Goal: Task Accomplishment & Management: Complete application form

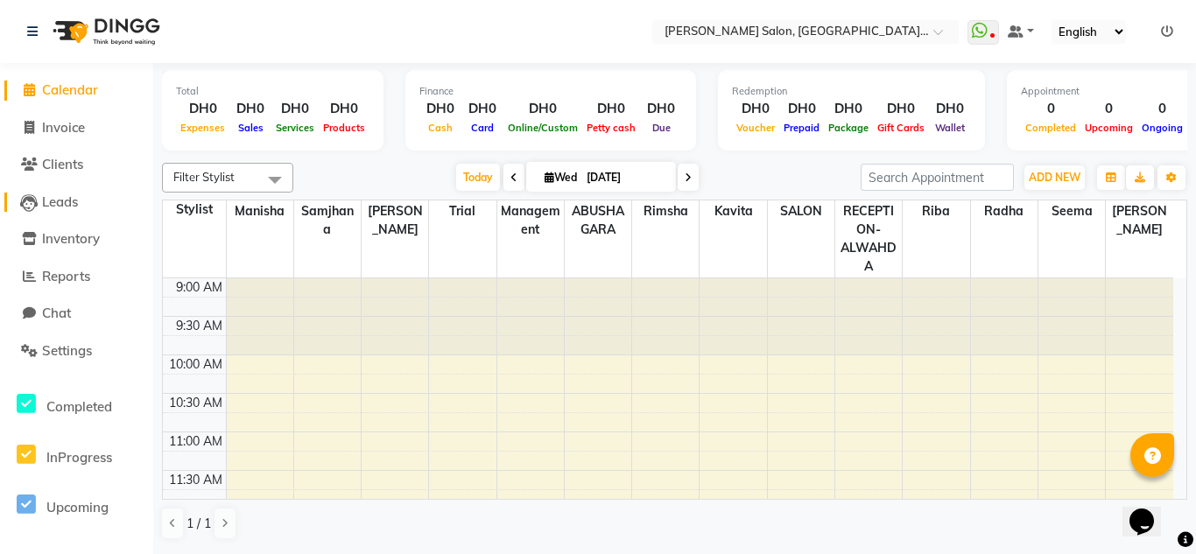
drag, startPoint x: 0, startPoint y: 0, endPoint x: 78, endPoint y: 201, distance: 216.0
click at [78, 201] on span "Leads" at bounding box center [60, 202] width 36 height 17
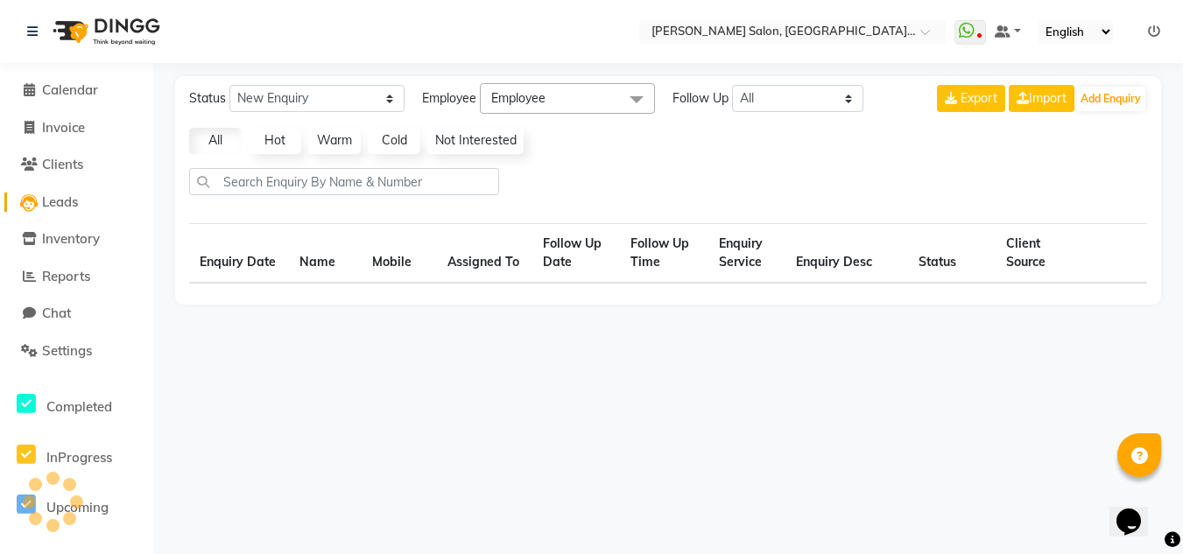
select select "10"
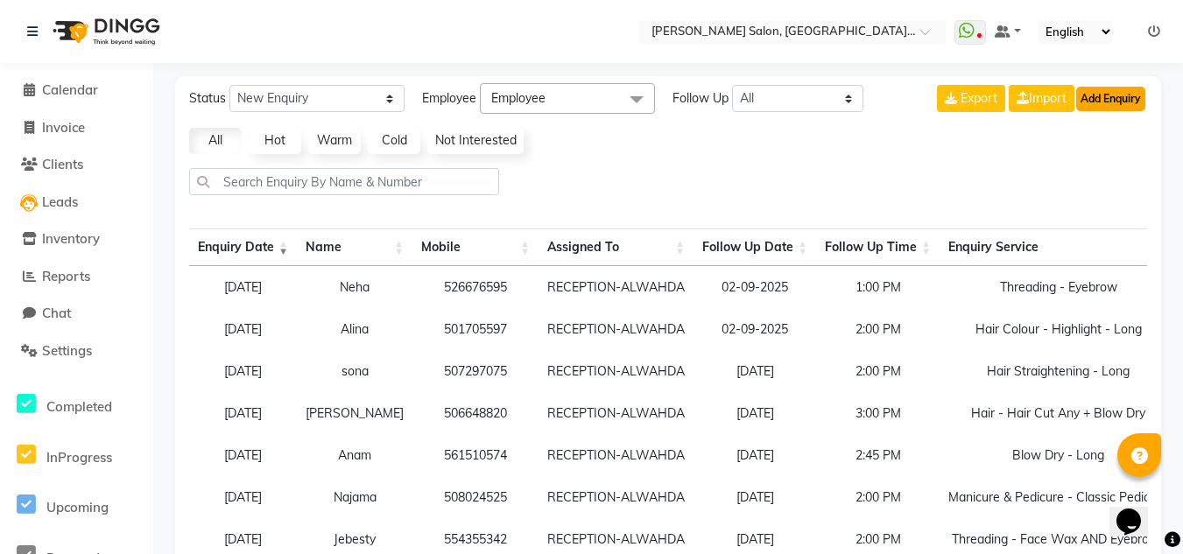
click at [1119, 102] on button "Add Enquiry" at bounding box center [1110, 99] width 69 height 25
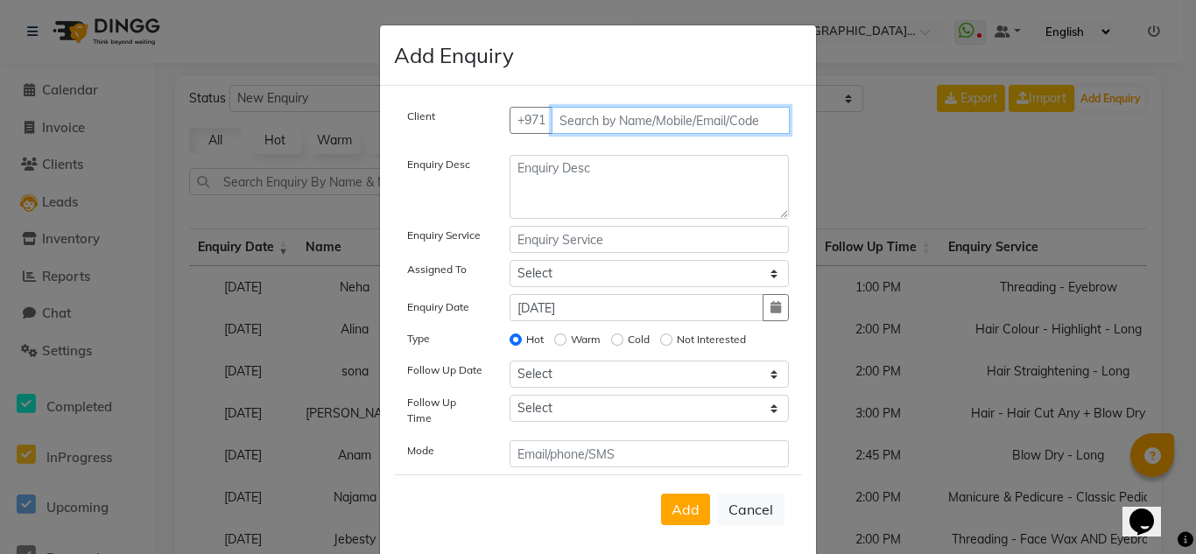
click at [582, 130] on input "text" at bounding box center [671, 120] width 239 height 27
type input "544426079"
click at [730, 124] on span "Add Client" at bounding box center [752, 120] width 59 height 16
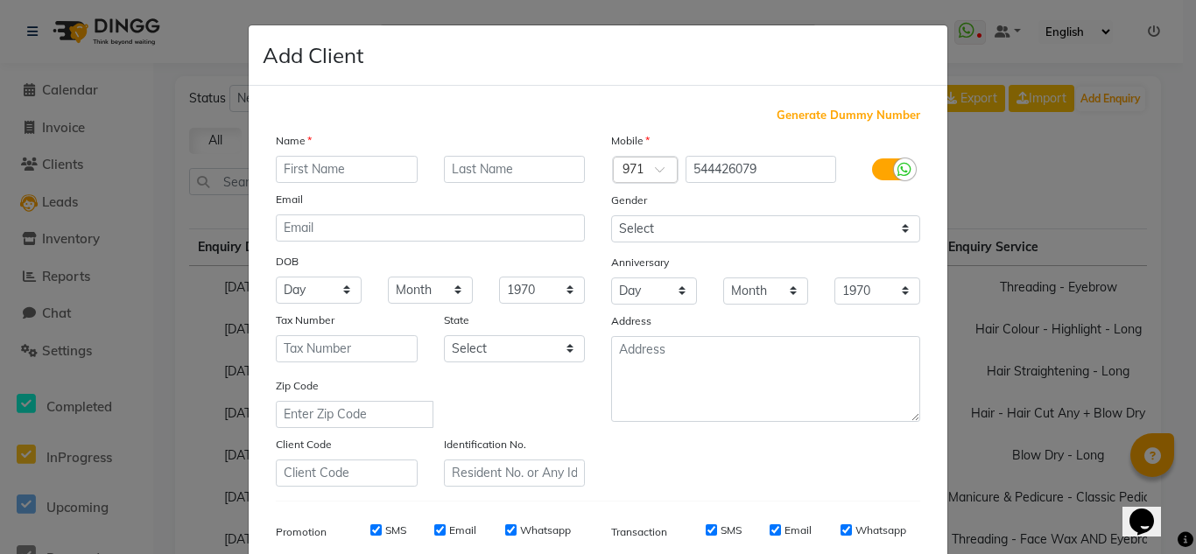
click at [382, 167] on input "text" at bounding box center [347, 169] width 142 height 27
type input "Ashira"
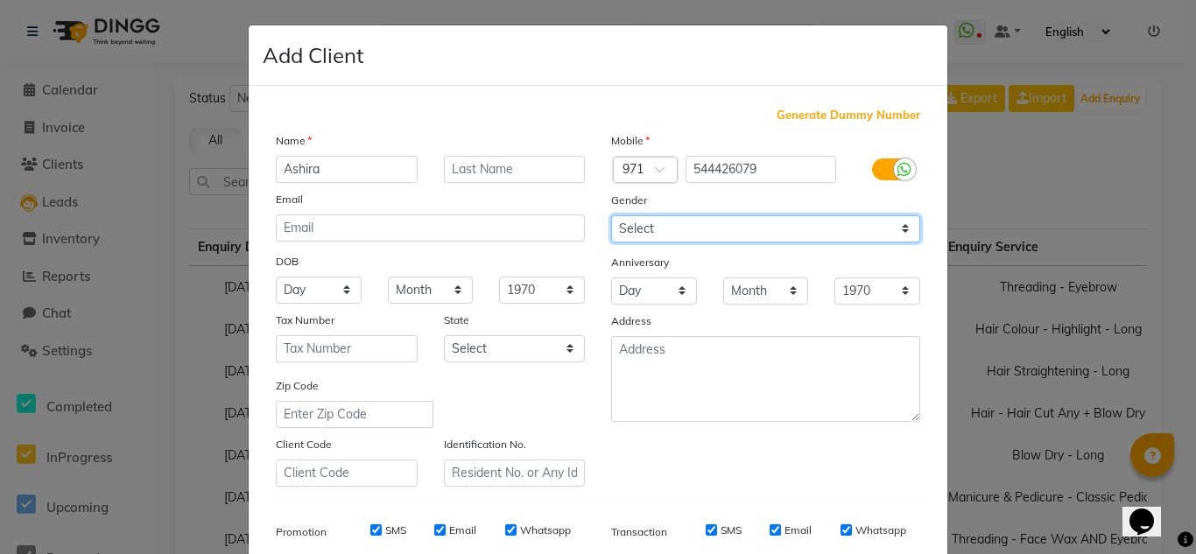
click at [805, 234] on select "Select [DEMOGRAPHIC_DATA] [DEMOGRAPHIC_DATA] Other Prefer Not To Say" at bounding box center [765, 228] width 309 height 27
select select "[DEMOGRAPHIC_DATA]"
click at [611, 215] on select "Select [DEMOGRAPHIC_DATA] [DEMOGRAPHIC_DATA] Other Prefer Not To Say" at bounding box center [765, 228] width 309 height 27
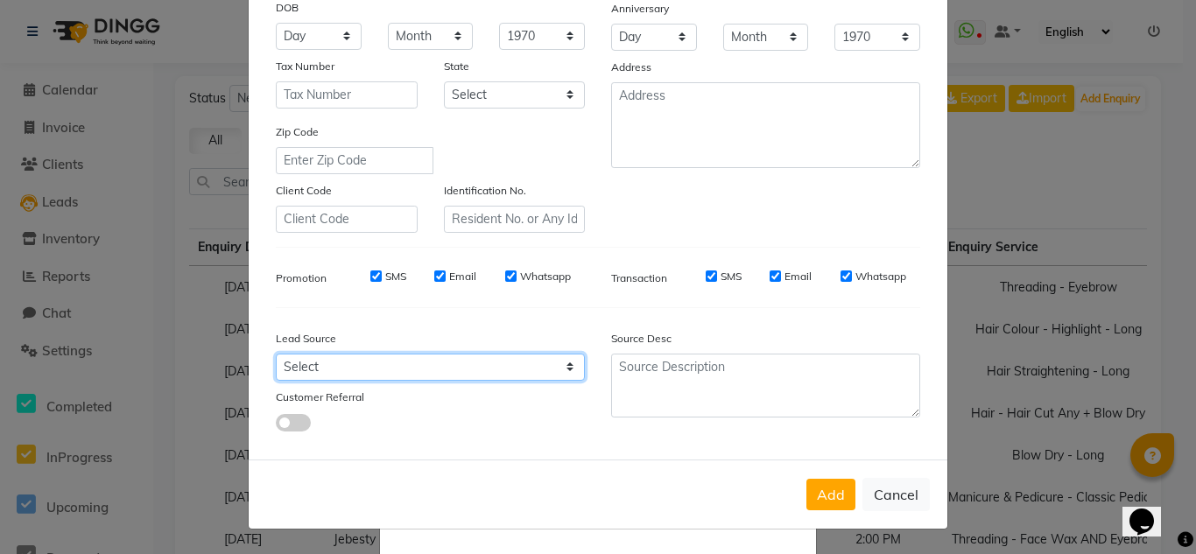
click at [369, 368] on select "Select Walk-in Referral Internet Friend Word of Mouth Advertisement Facebook Ju…" at bounding box center [430, 367] width 309 height 27
select select "29917"
click at [276, 354] on select "Select Walk-in Referral Internet Friend Word of Mouth Advertisement Facebook Ju…" at bounding box center [430, 367] width 309 height 27
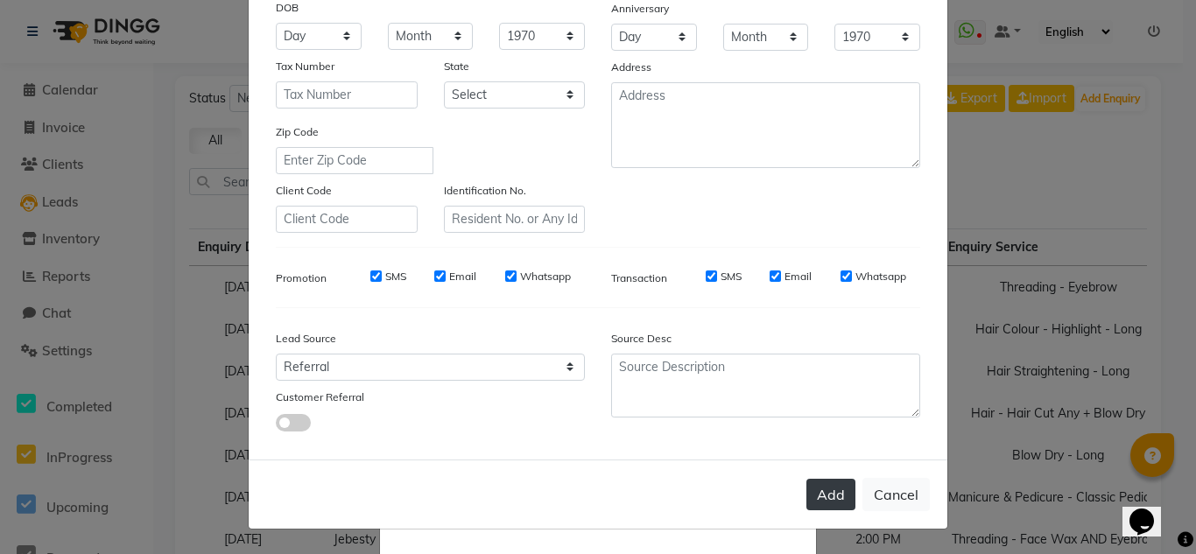
click at [839, 492] on button "Add" at bounding box center [831, 495] width 49 height 32
select select
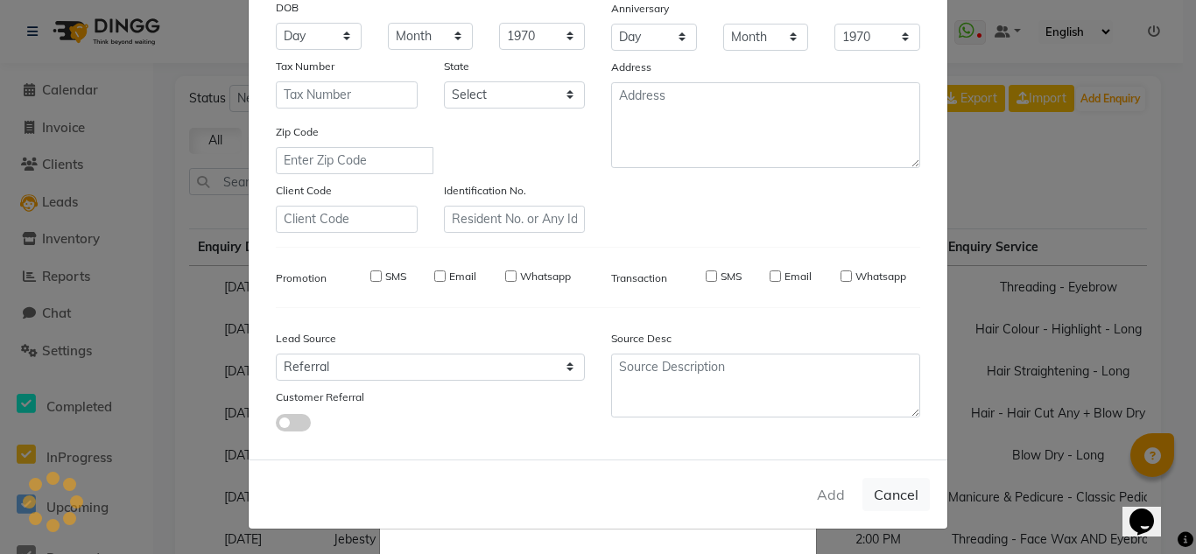
select select
checkbox input "false"
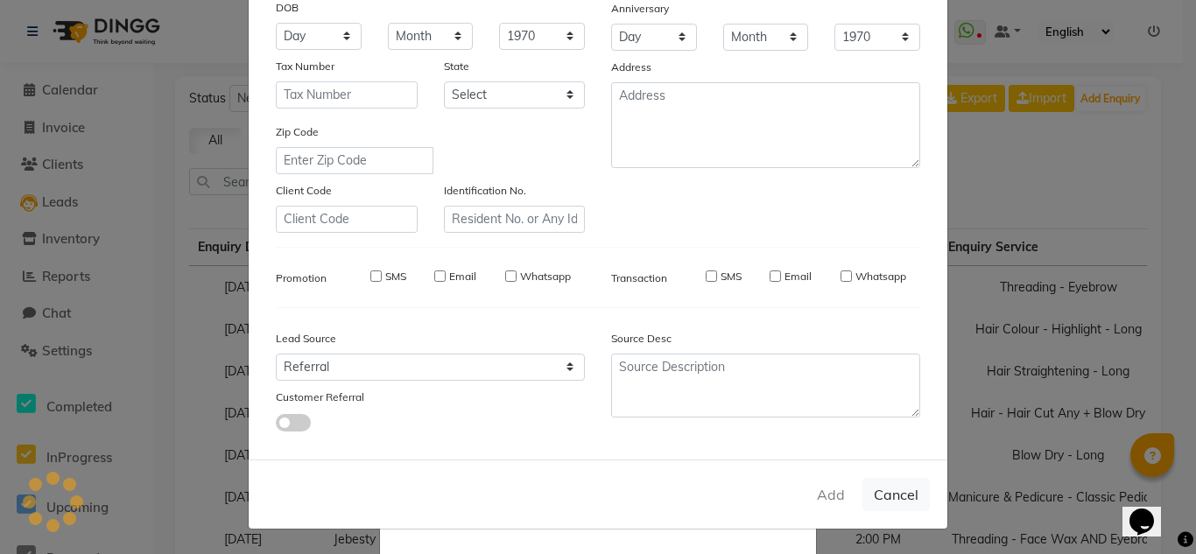
checkbox input "false"
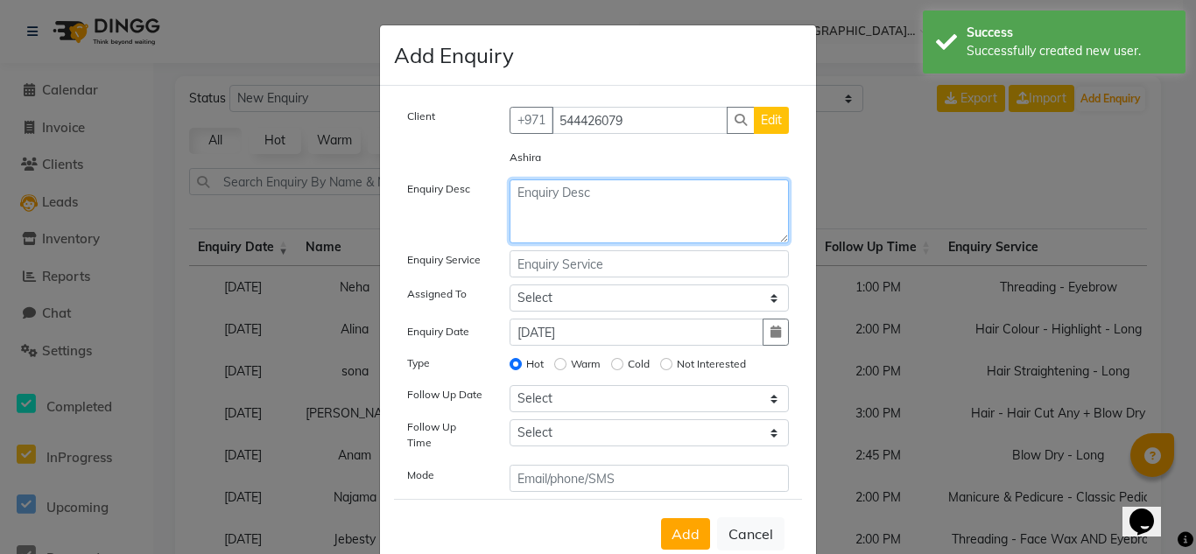
click at [599, 208] on textarea at bounding box center [650, 212] width 280 height 64
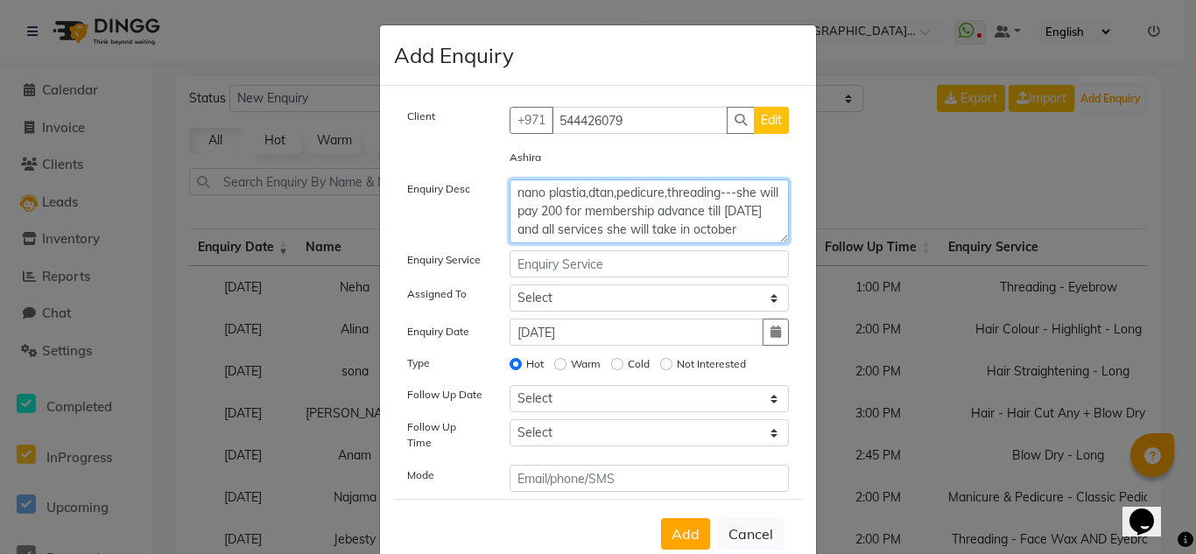
type textarea "nano plastia,dtan,pedicure,threading---she will pay 200 for membership advance …"
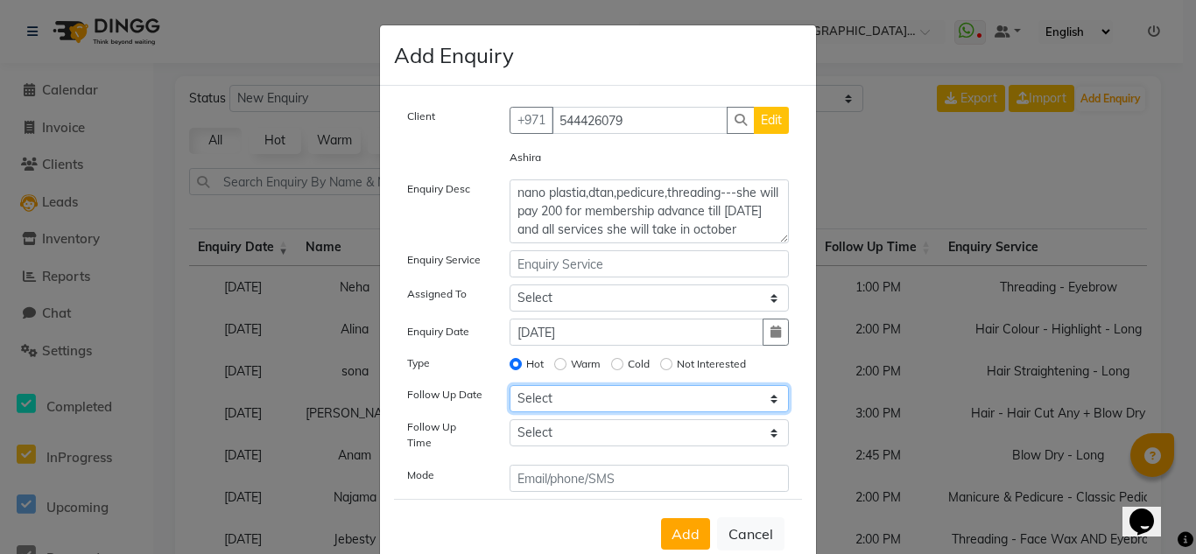
click at [613, 397] on select "Select [DATE] [DATE] [DATE] ([DATE]) [DATE] ([DATE]) [DATE] ([DATE]) [DATE] ([D…" at bounding box center [650, 398] width 280 height 27
select select "[DATE]"
click at [510, 385] on select "Select [DATE] [DATE] [DATE] ([DATE]) [DATE] ([DATE]) [DATE] ([DATE]) [DATE] ([D…" at bounding box center [650, 398] width 280 height 27
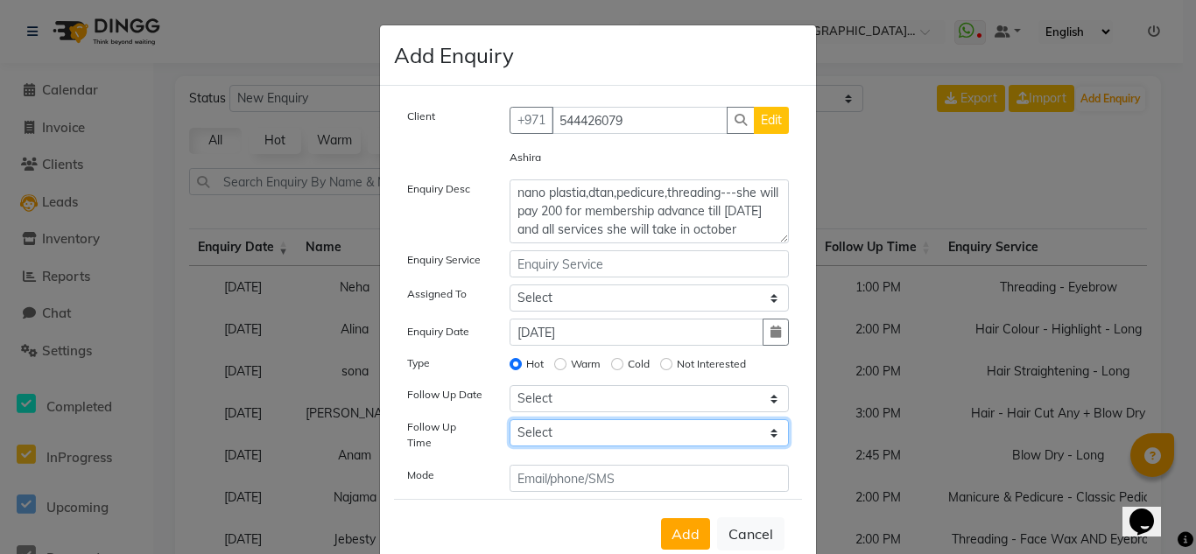
click at [600, 437] on select "Select 07:00 AM 07:15 AM 07:30 AM 07:45 AM 08:00 AM 08:15 AM 08:30 AM 08:45 AM …" at bounding box center [650, 433] width 280 height 27
select select "915"
click at [510, 420] on select "Select 07:00 AM 07:15 AM 07:30 AM 07:45 AM 08:00 AM 08:15 AM 08:30 AM 08:45 AM …" at bounding box center [650, 433] width 280 height 27
click at [691, 526] on span "Add" at bounding box center [686, 535] width 28 height 18
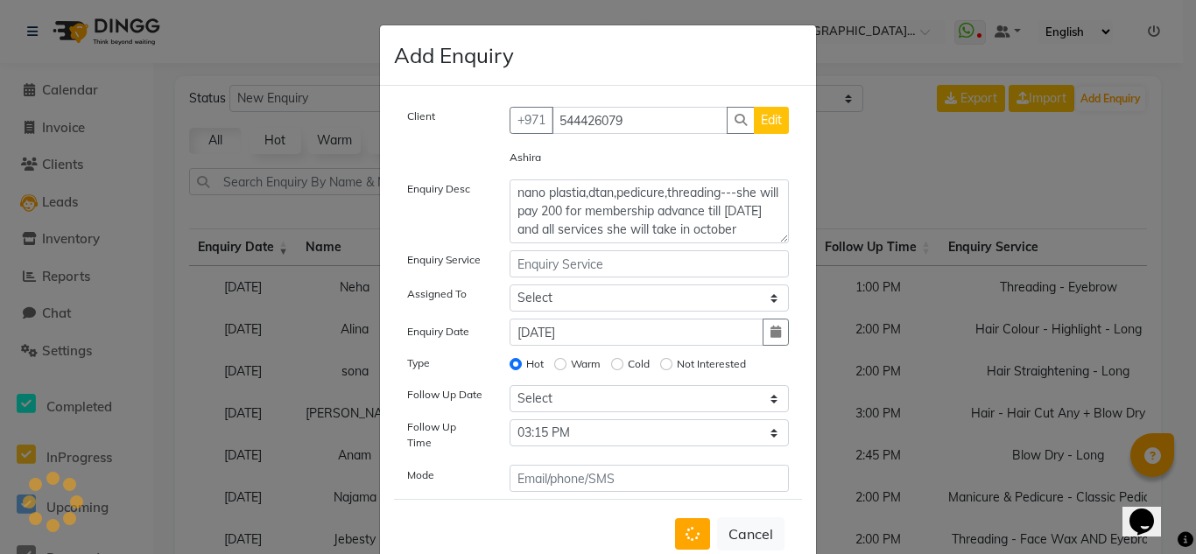
select select
radio input "false"
select select
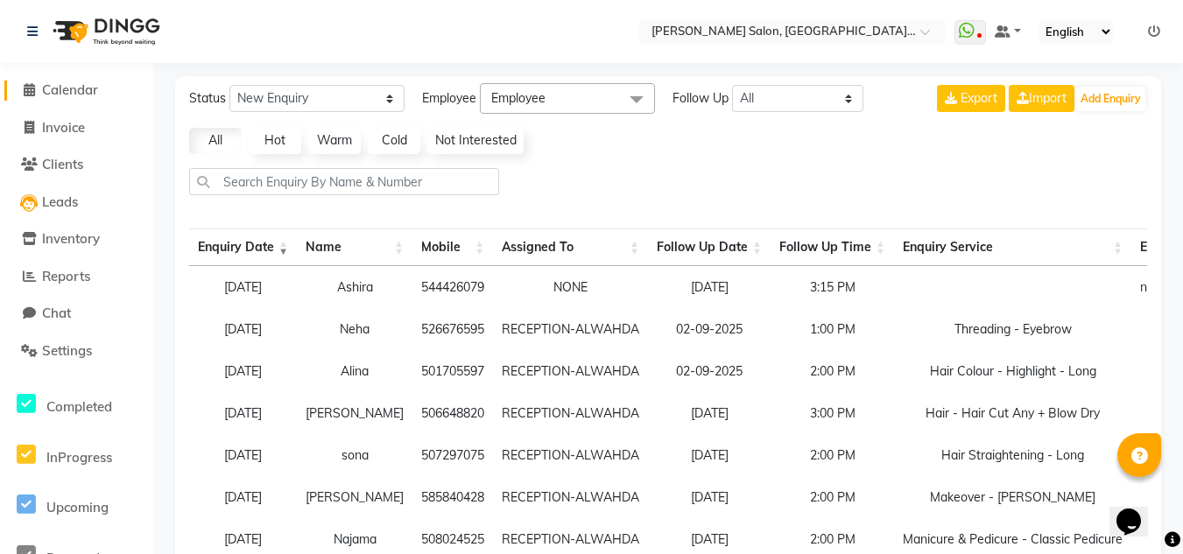
click at [31, 81] on span at bounding box center [29, 91] width 26 height 20
